Goal: Go to known website: Access a specific website the user already knows

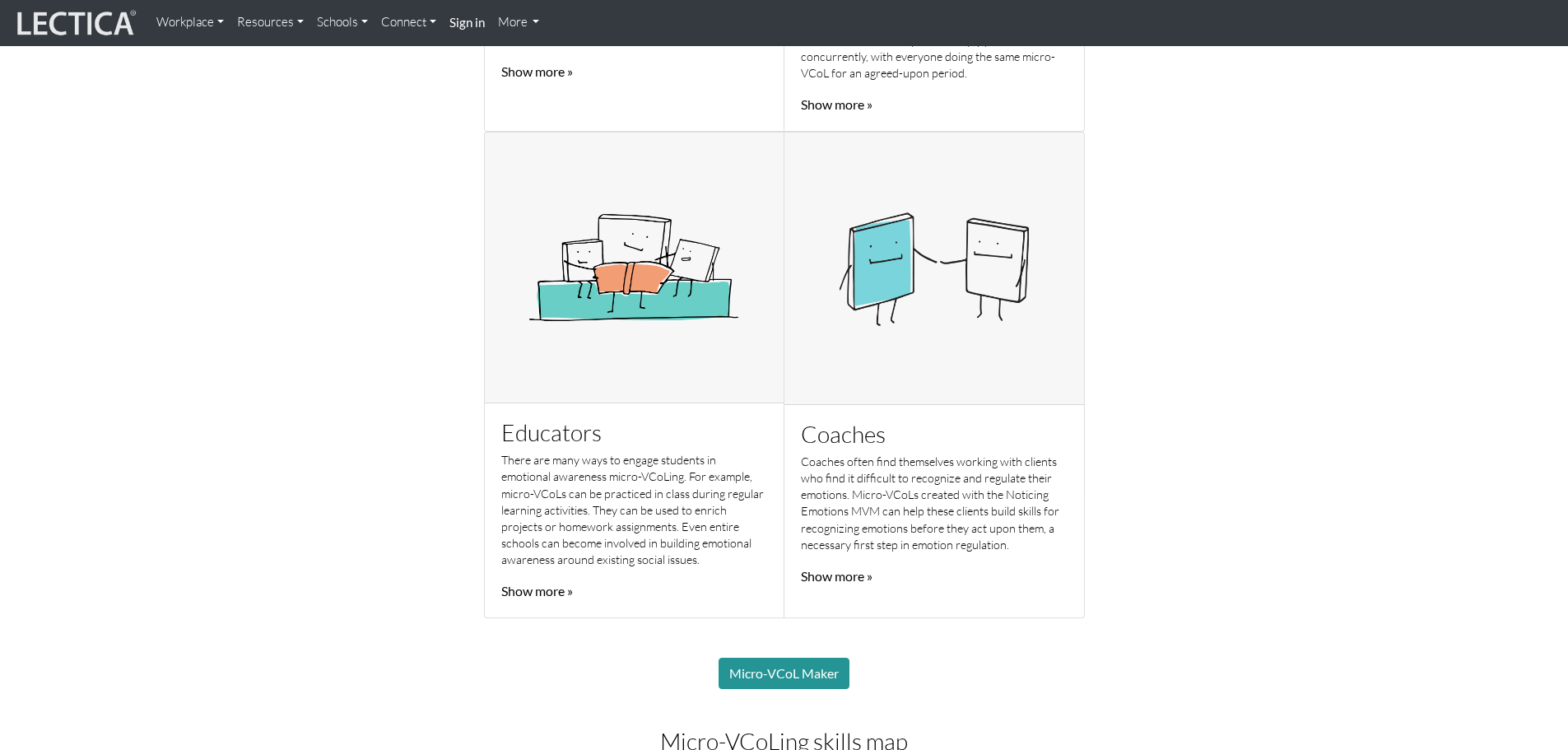
scroll to position [987, 0]
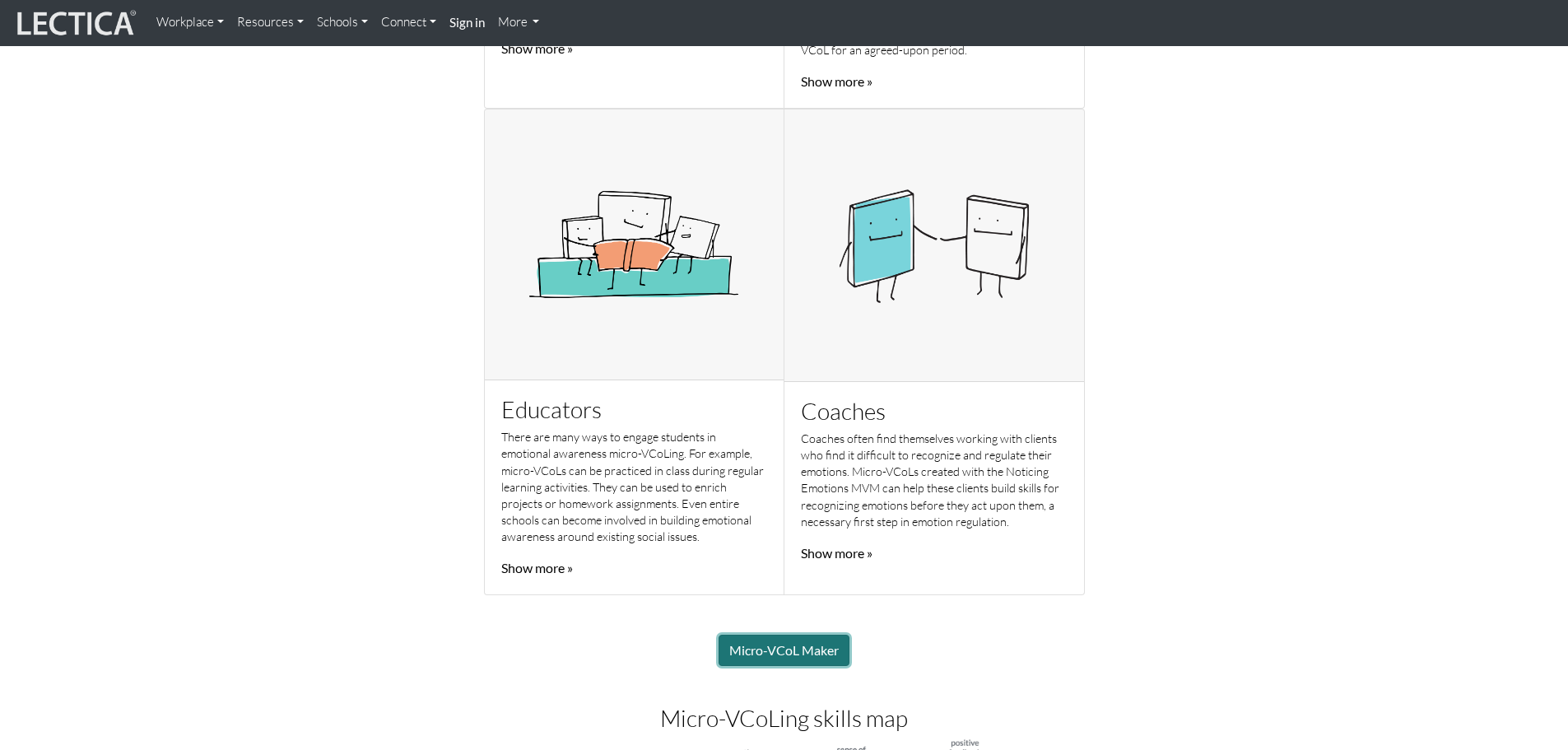
click at [803, 652] on link "Micro-VCoL Maker" at bounding box center [784, 650] width 131 height 31
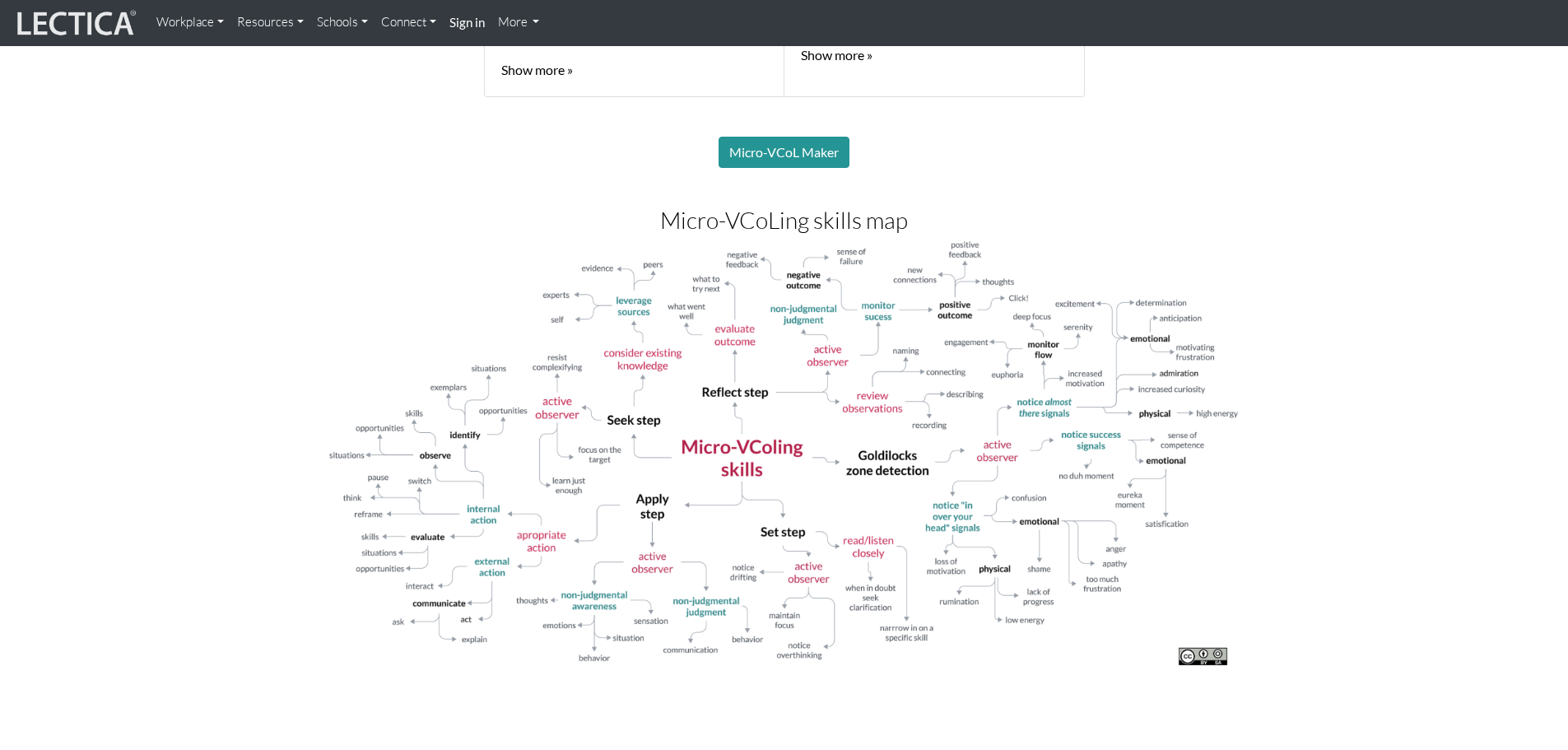
scroll to position [1482, 0]
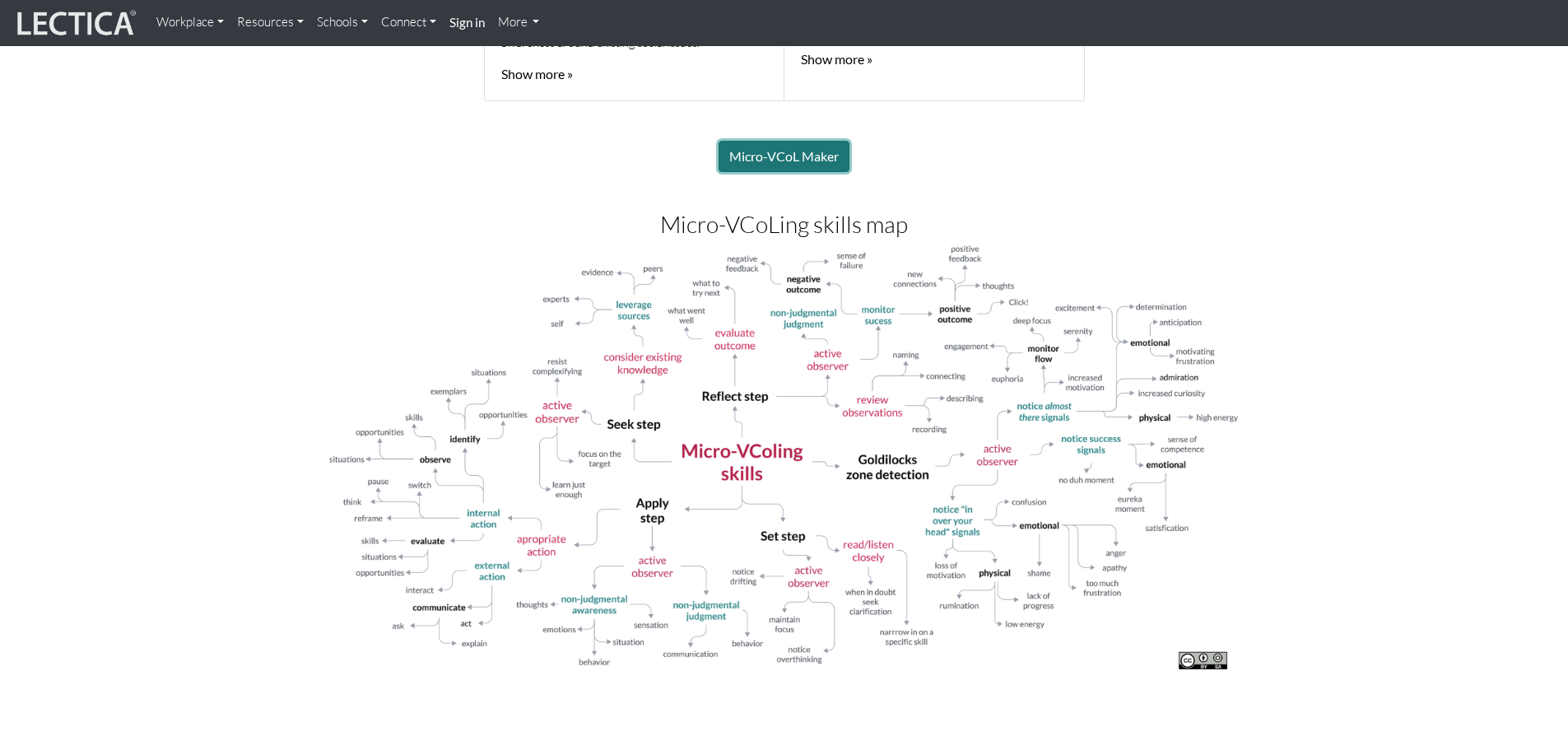
click at [766, 156] on link "Micro-VCoL Maker" at bounding box center [784, 156] width 131 height 31
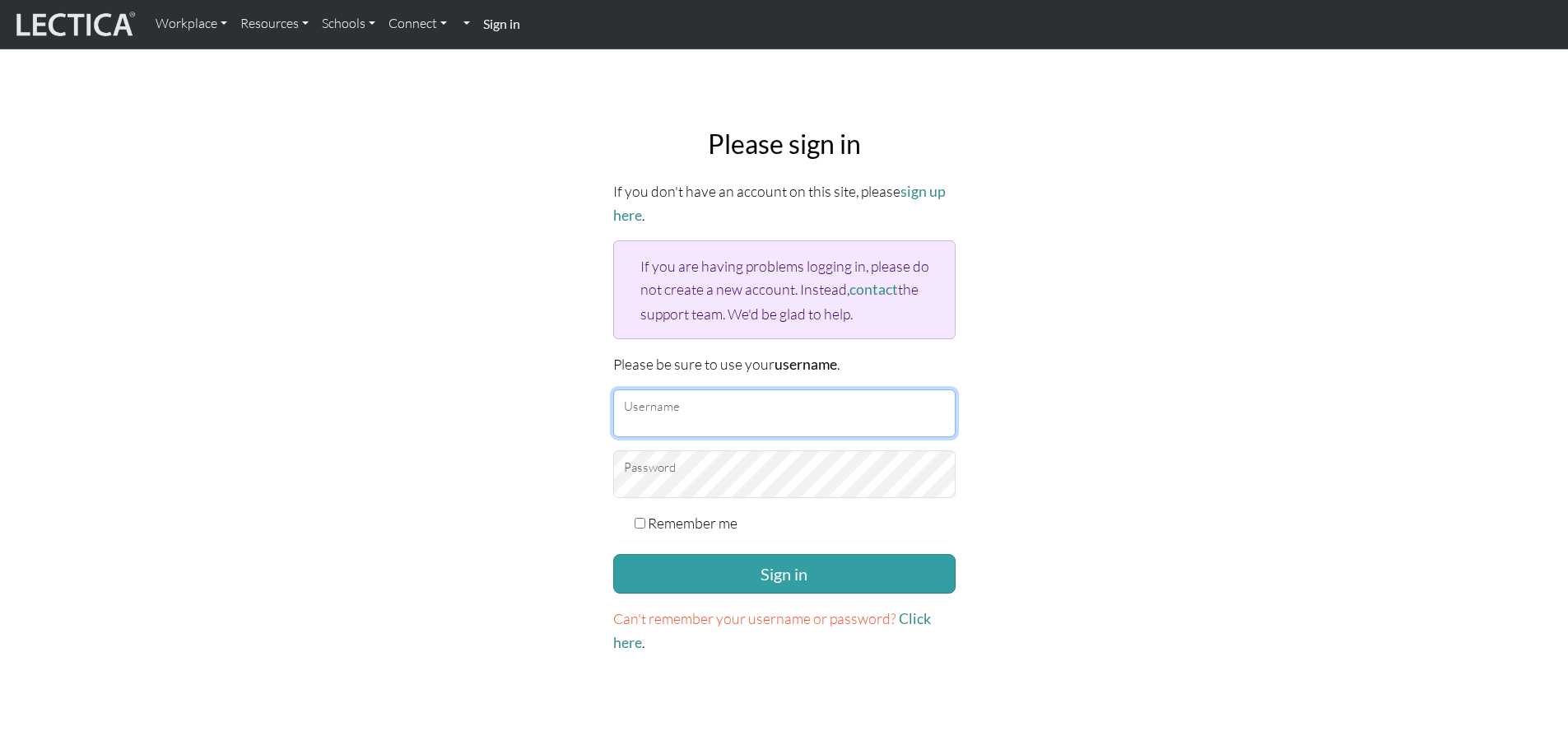
click at [708, 410] on input "Username" at bounding box center [784, 413] width 343 height 48
